Goal: Navigation & Orientation: Find specific page/section

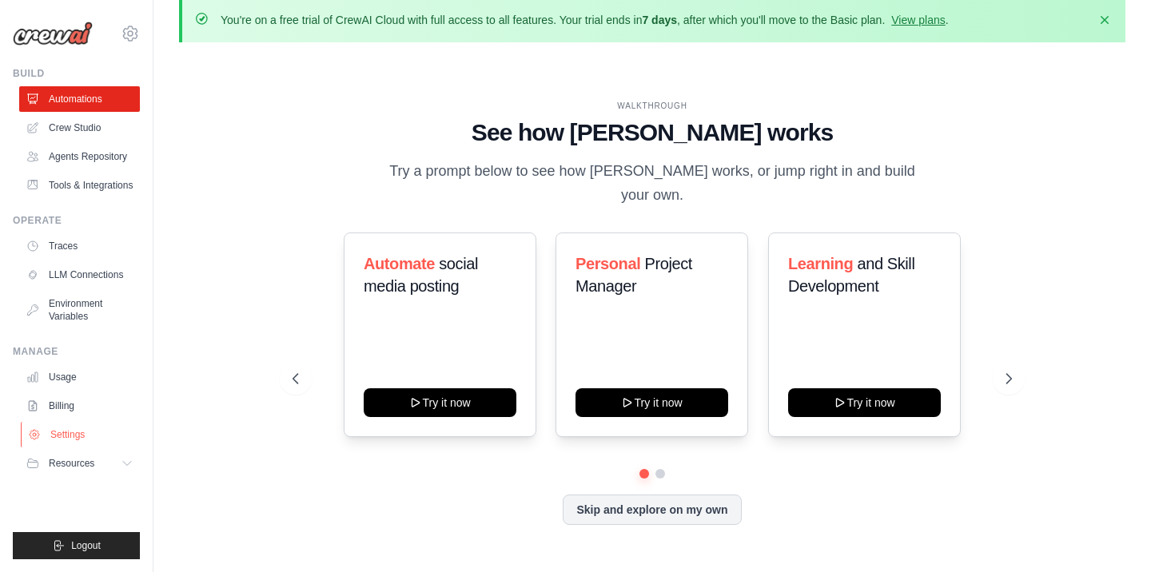
scroll to position [55, 0]
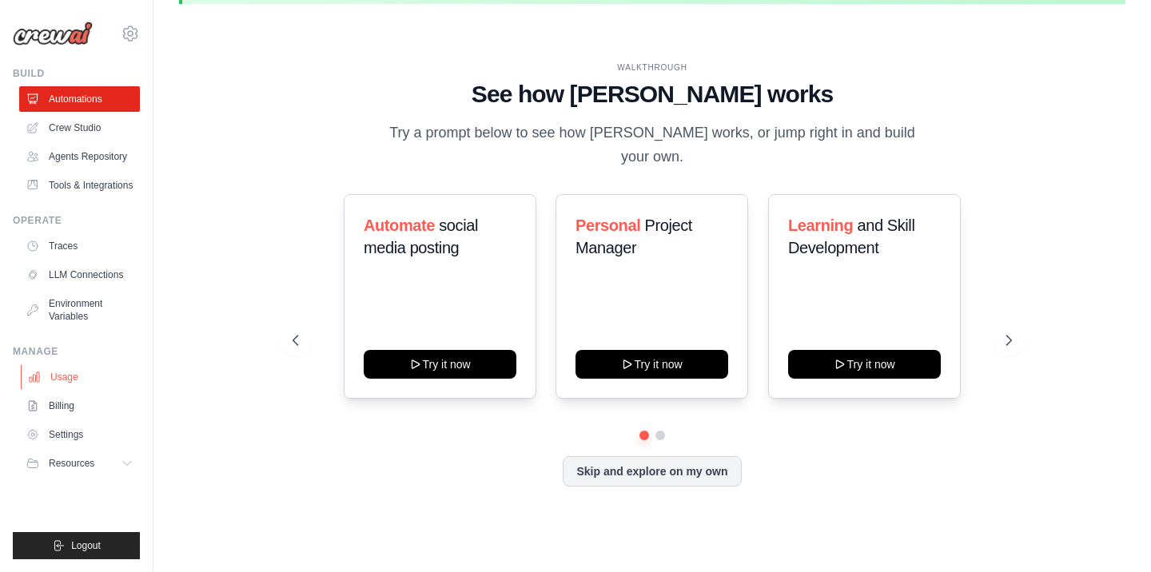
click at [91, 390] on link "Usage" at bounding box center [81, 377] width 121 height 26
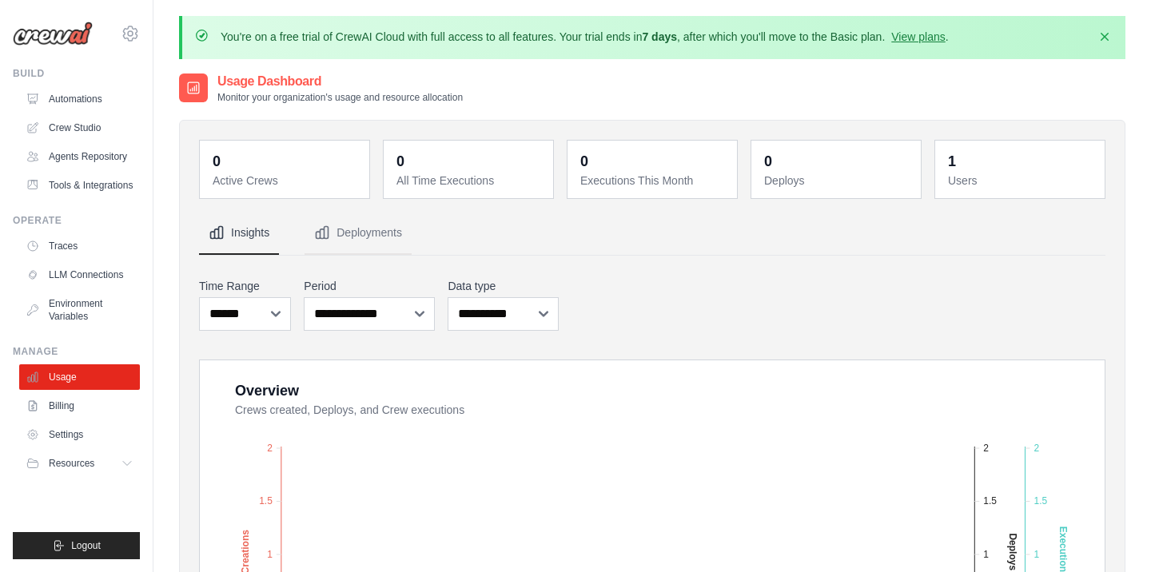
click at [93, 432] on ul "Usage Billing Settings Resources GitHub" at bounding box center [79, 420] width 121 height 112
click at [84, 419] on link "Billing" at bounding box center [81, 406] width 121 height 26
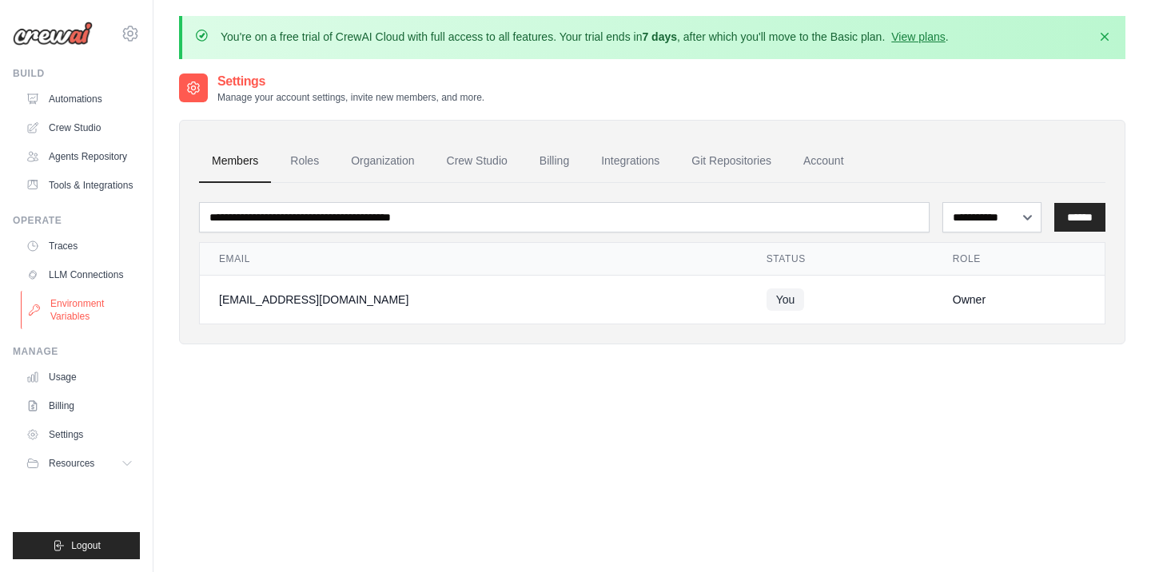
click at [89, 310] on link "Environment Variables" at bounding box center [81, 310] width 121 height 38
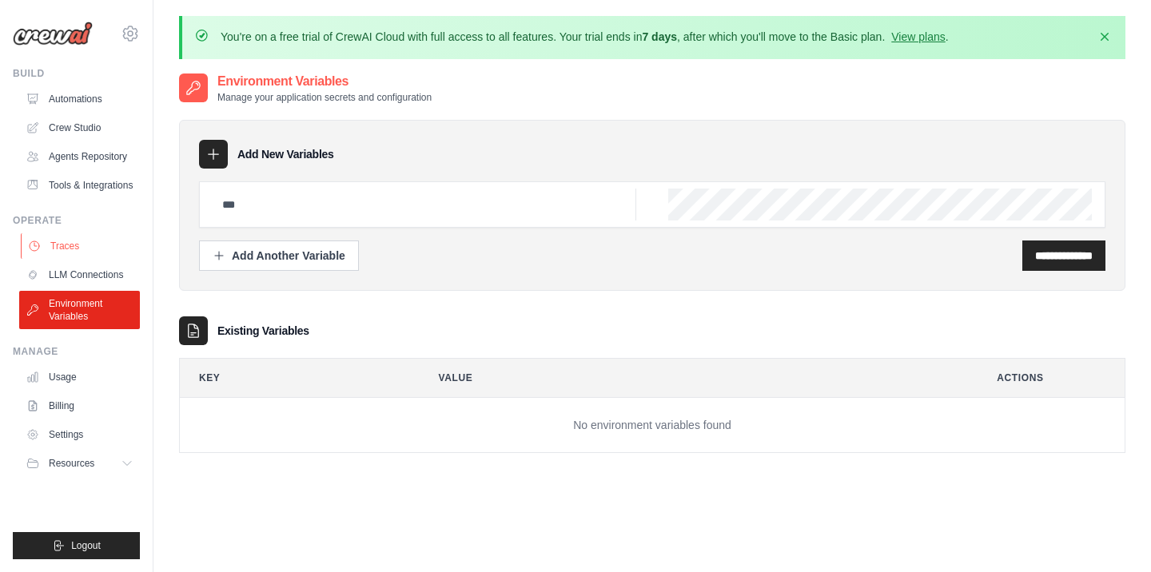
click at [81, 259] on link "Traces" at bounding box center [81, 246] width 121 height 26
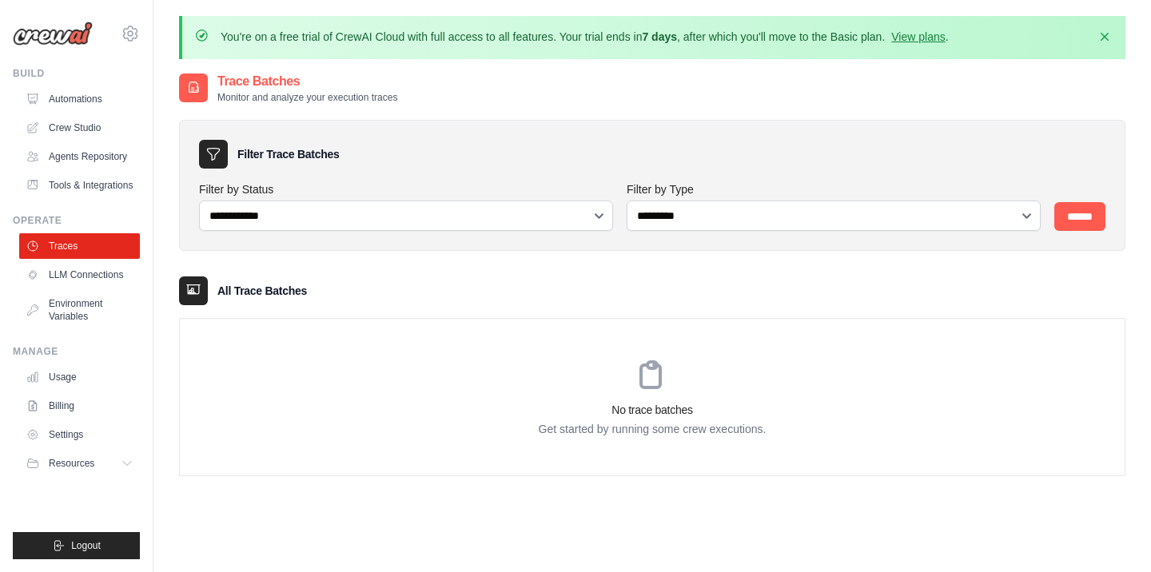
click at [555, 412] on h3 "No trace batches" at bounding box center [652, 410] width 945 height 16
click at [76, 259] on link "Traces" at bounding box center [81, 246] width 121 height 26
click at [93, 193] on link "Tools & Integrations" at bounding box center [81, 186] width 121 height 26
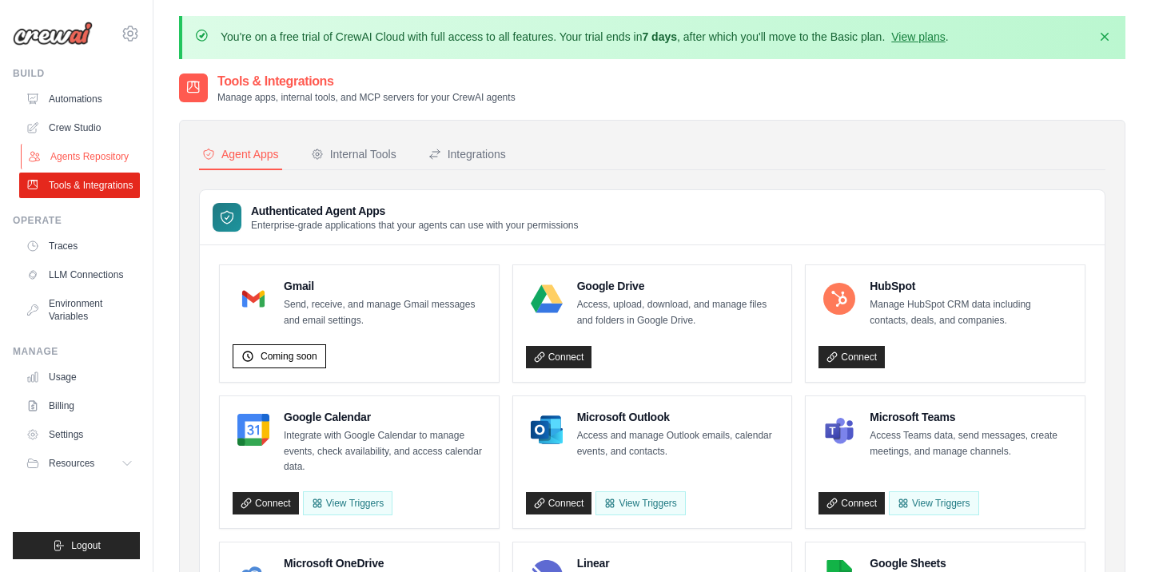
click at [67, 155] on link "Agents Repository" at bounding box center [81, 157] width 121 height 26
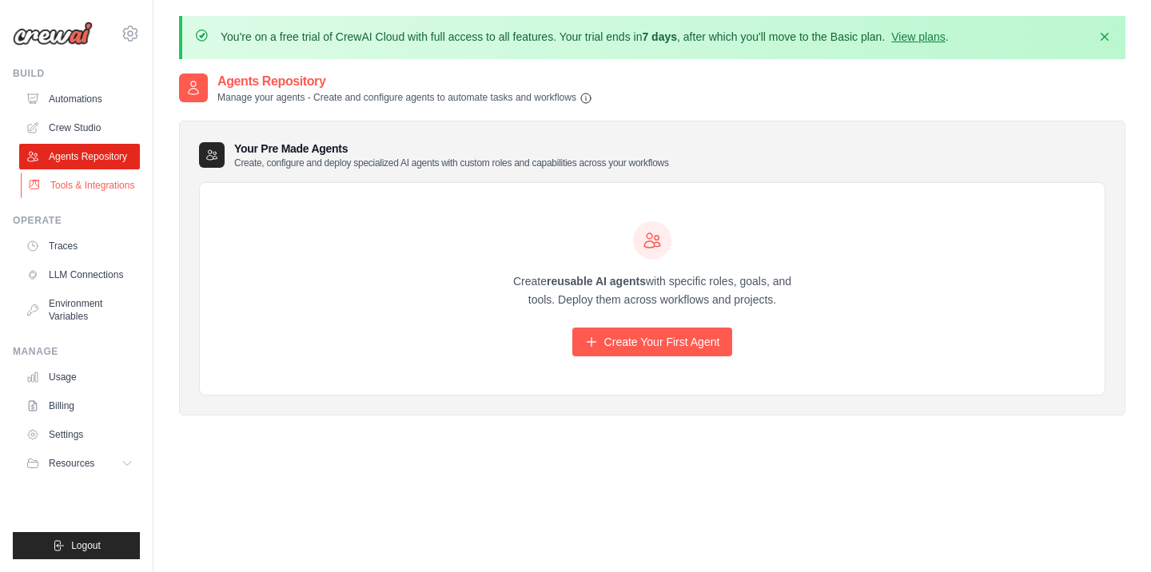
click at [62, 185] on link "Tools & Integrations" at bounding box center [81, 186] width 121 height 26
